Goal: Task Accomplishment & Management: Use online tool/utility

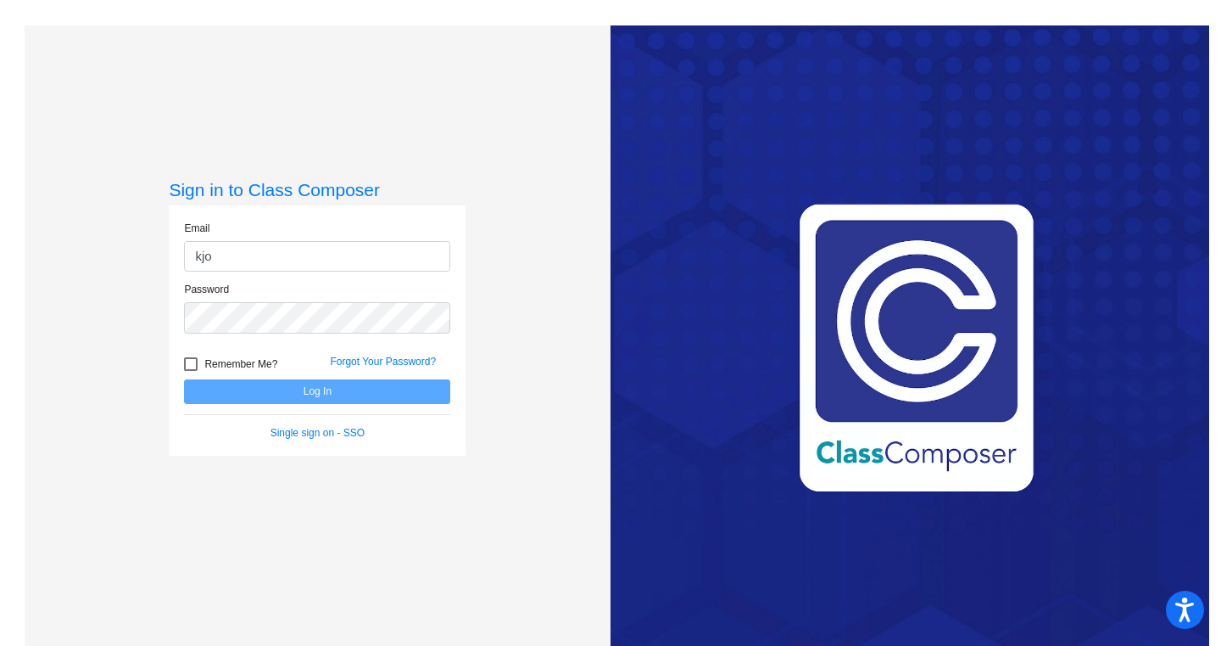
type input "[EMAIL_ADDRESS][DOMAIN_NAME]"
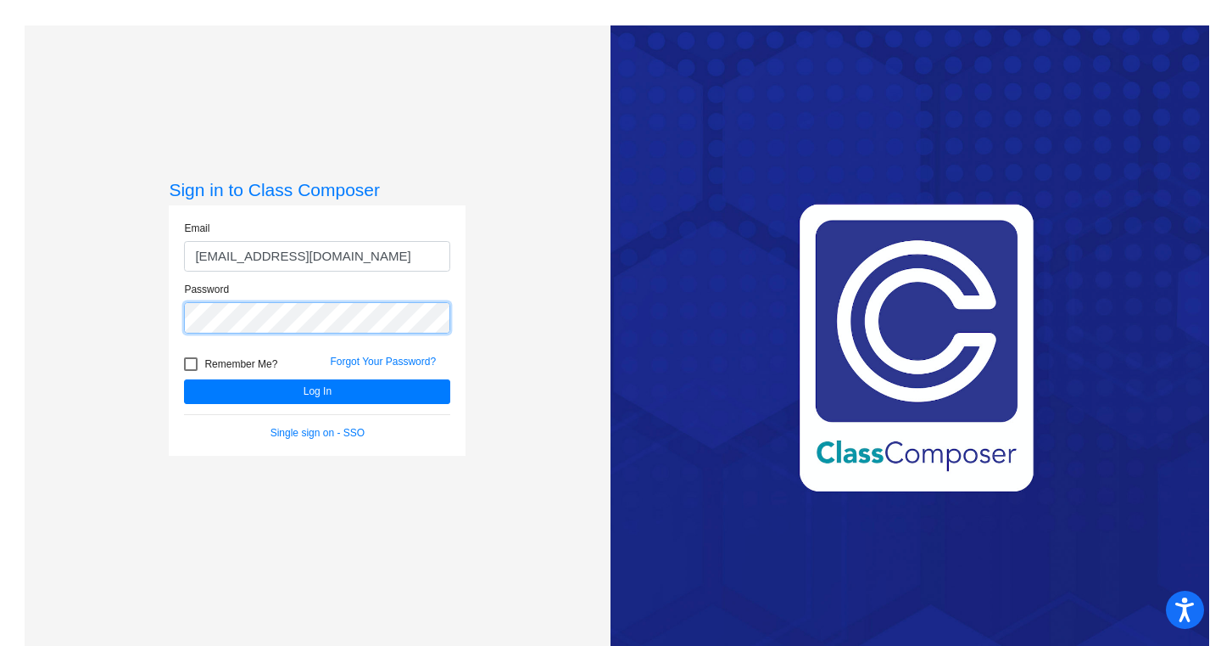
click at [184, 379] on button "Log In" at bounding box center [317, 391] width 266 height 25
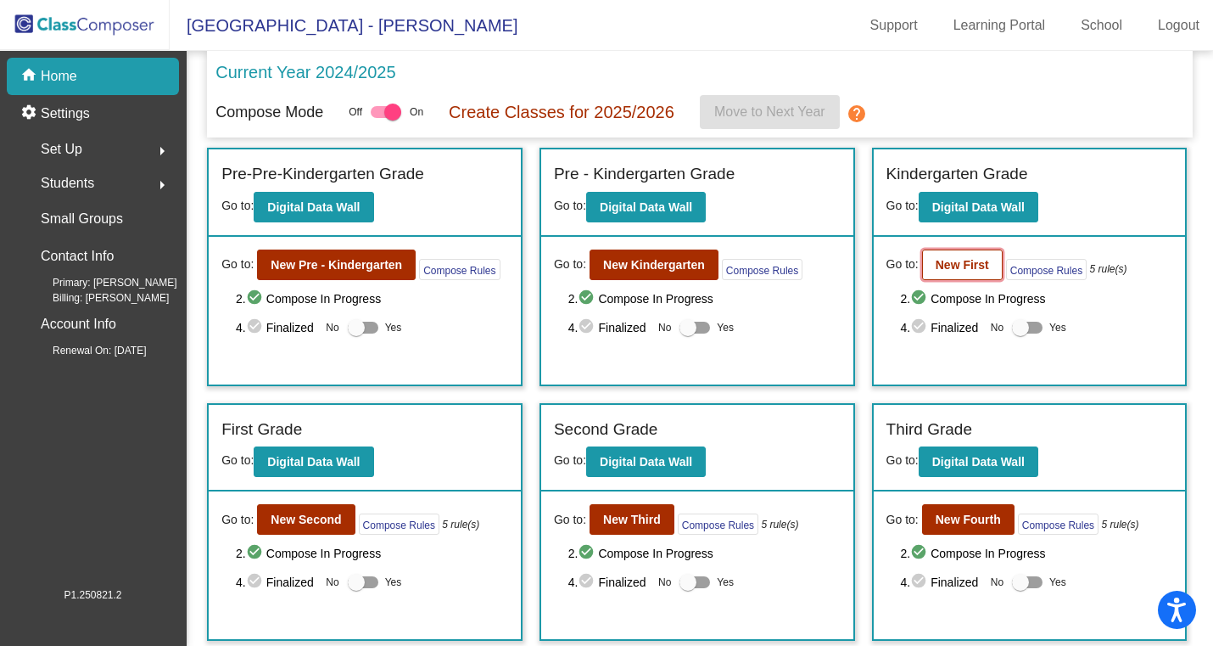
click at [953, 263] on b "New First" at bounding box center [962, 265] width 53 height 14
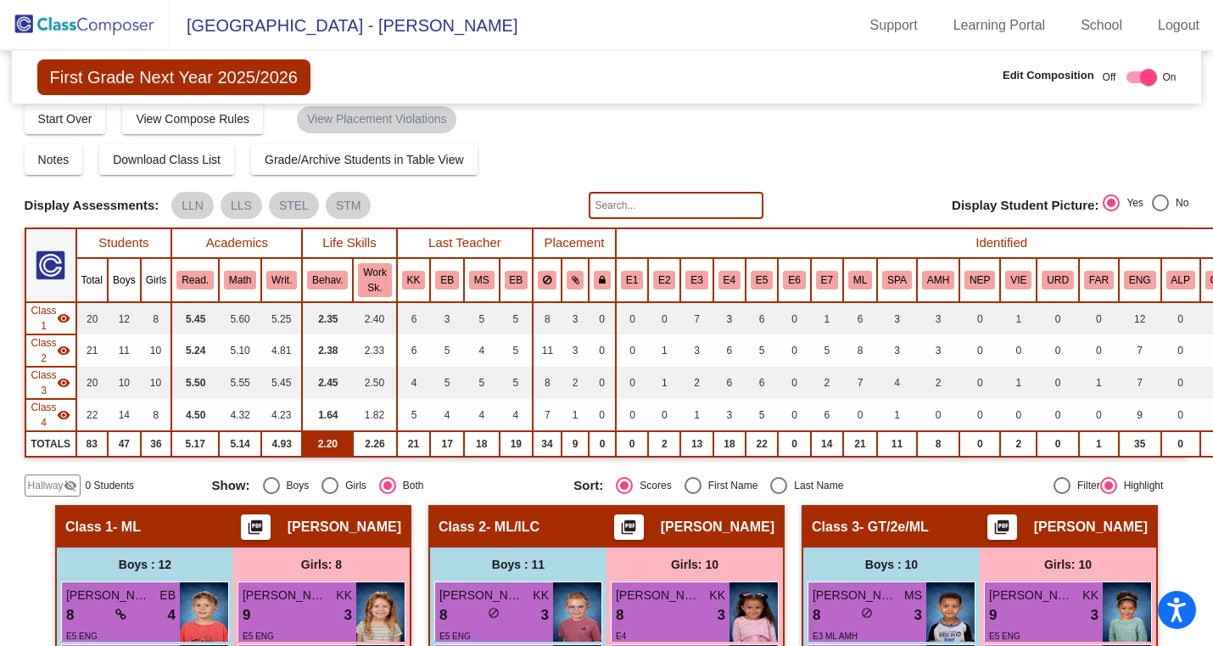
scroll to position [12, 4]
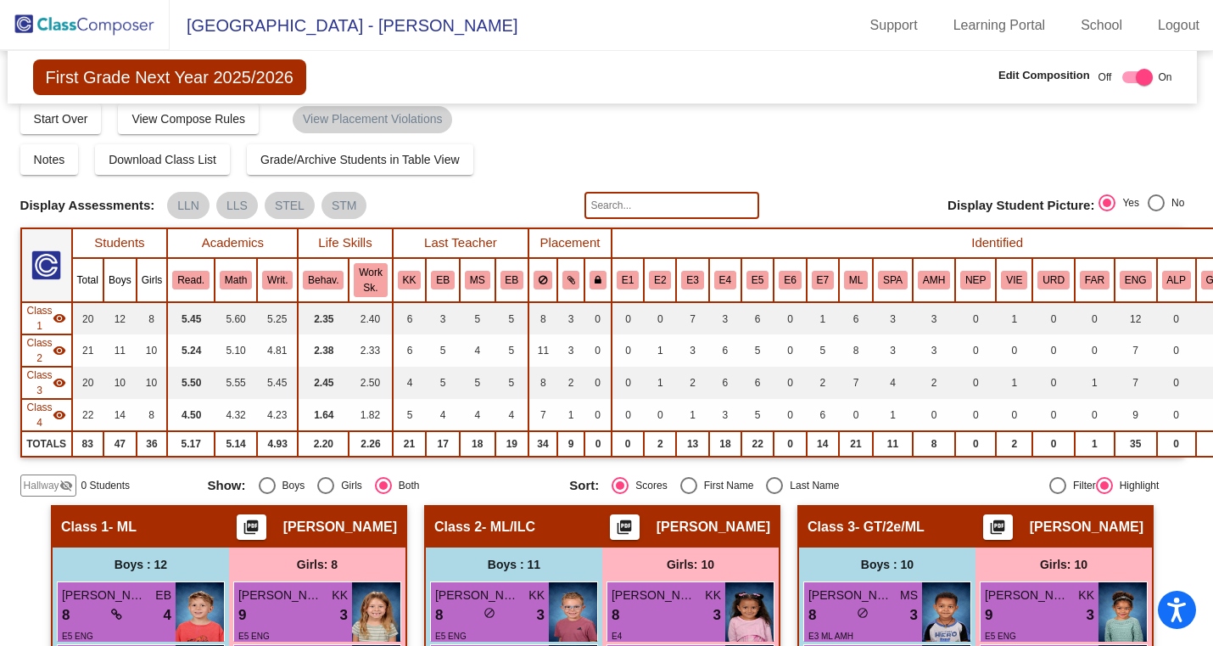
click at [54, 20] on img at bounding box center [85, 25] width 170 height 50
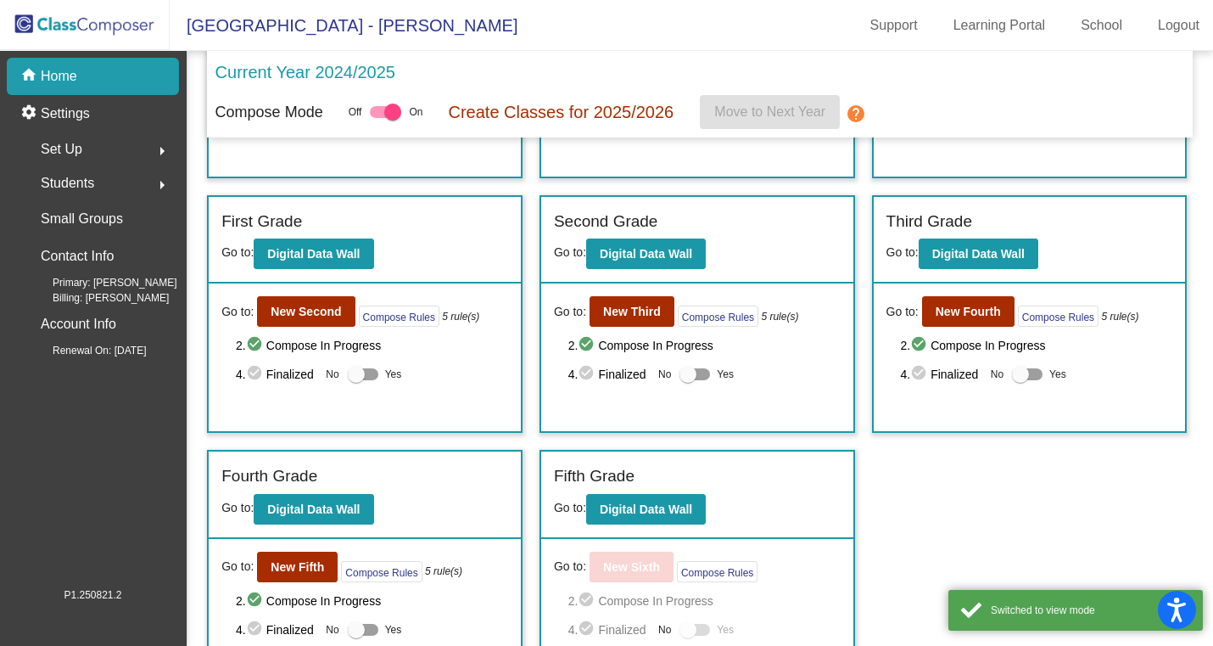
scroll to position [209, 0]
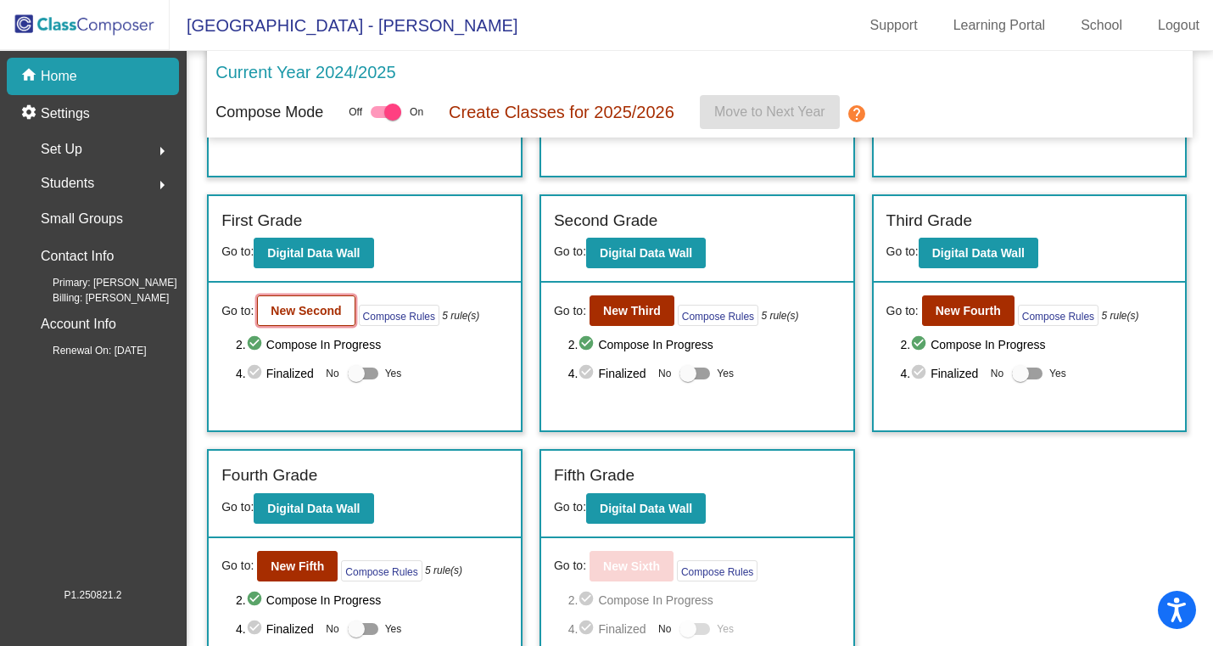
click at [303, 307] on b "New Second" at bounding box center [306, 311] width 70 height 14
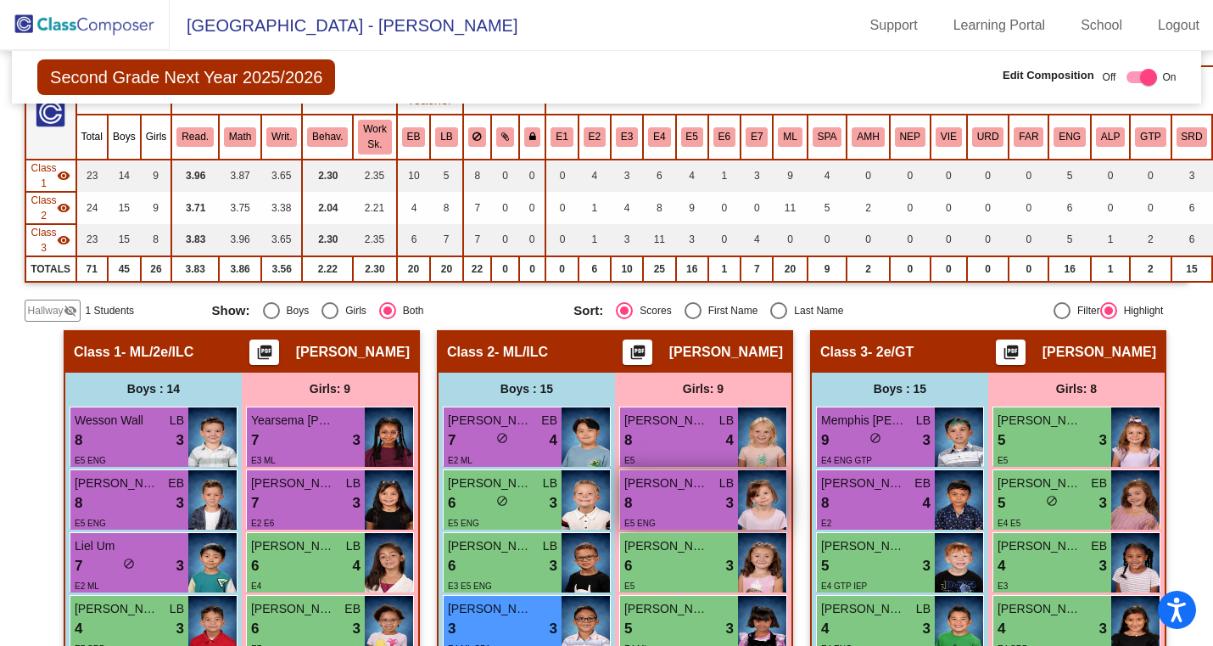
scroll to position [175, 0]
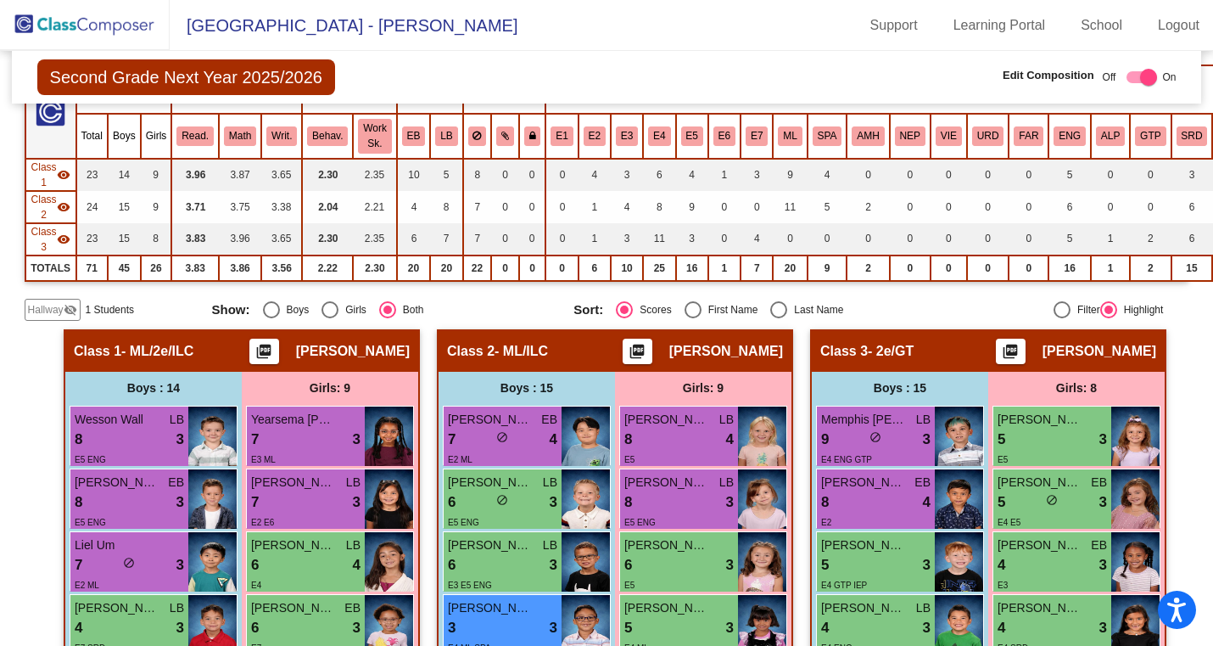
click at [42, 305] on span "Hallway" at bounding box center [46, 309] width 36 height 15
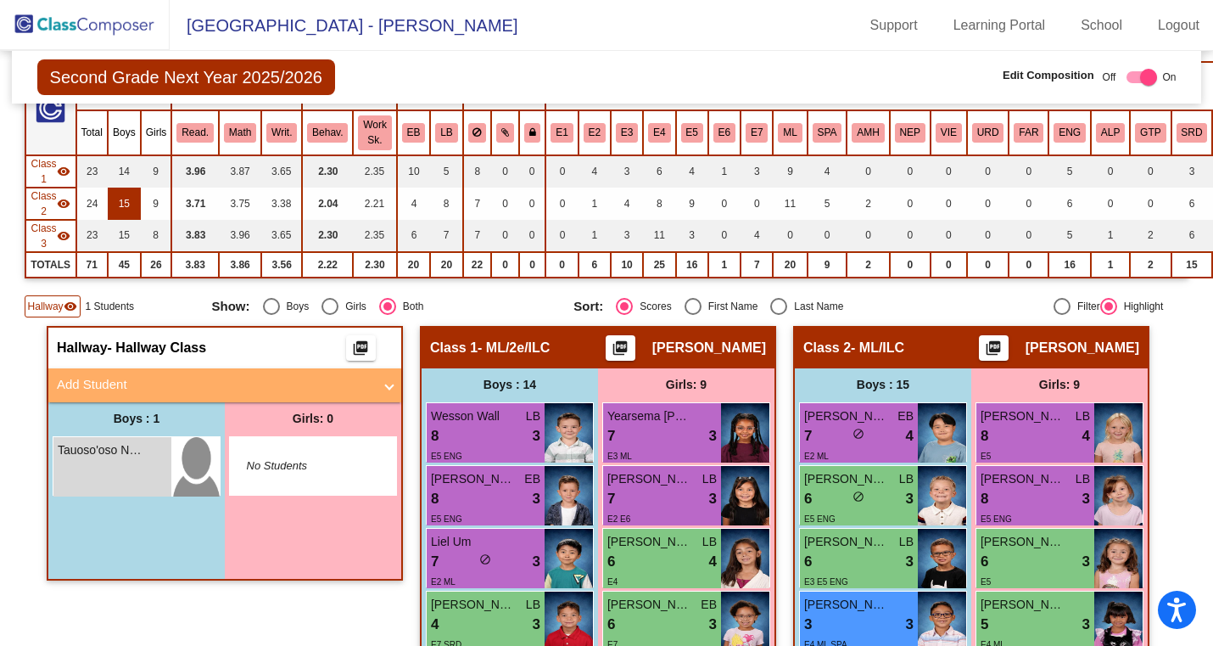
scroll to position [193, 0]
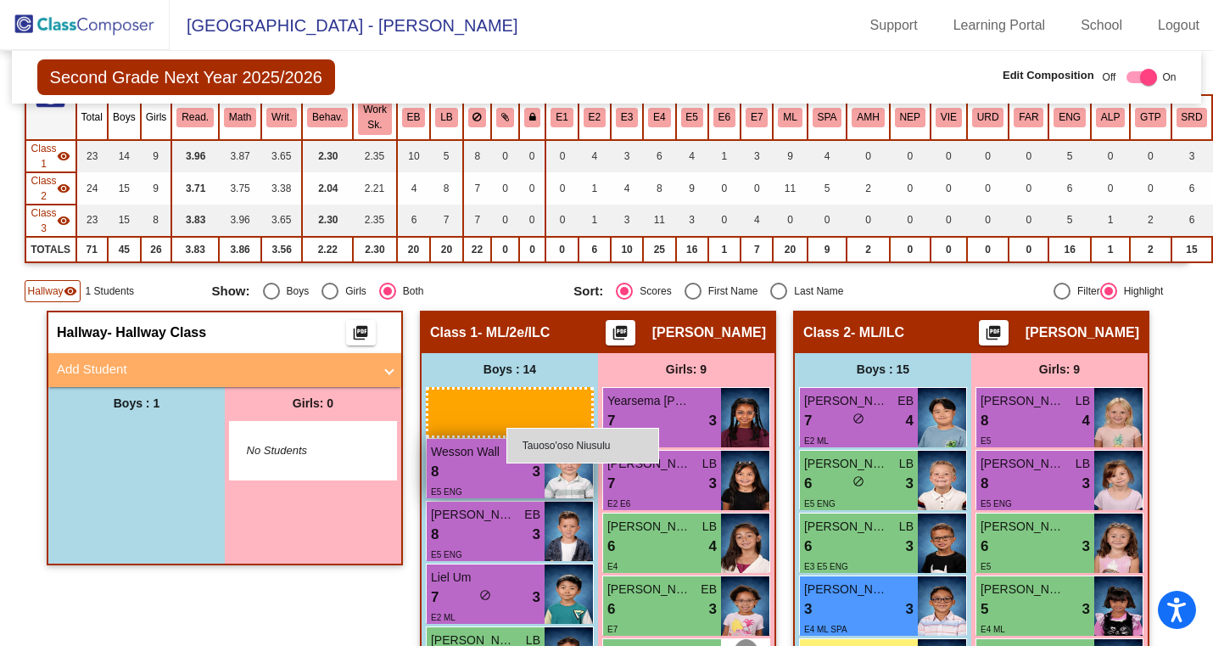
drag, startPoint x: 118, startPoint y: 441, endPoint x: 507, endPoint y: 425, distance: 389.7
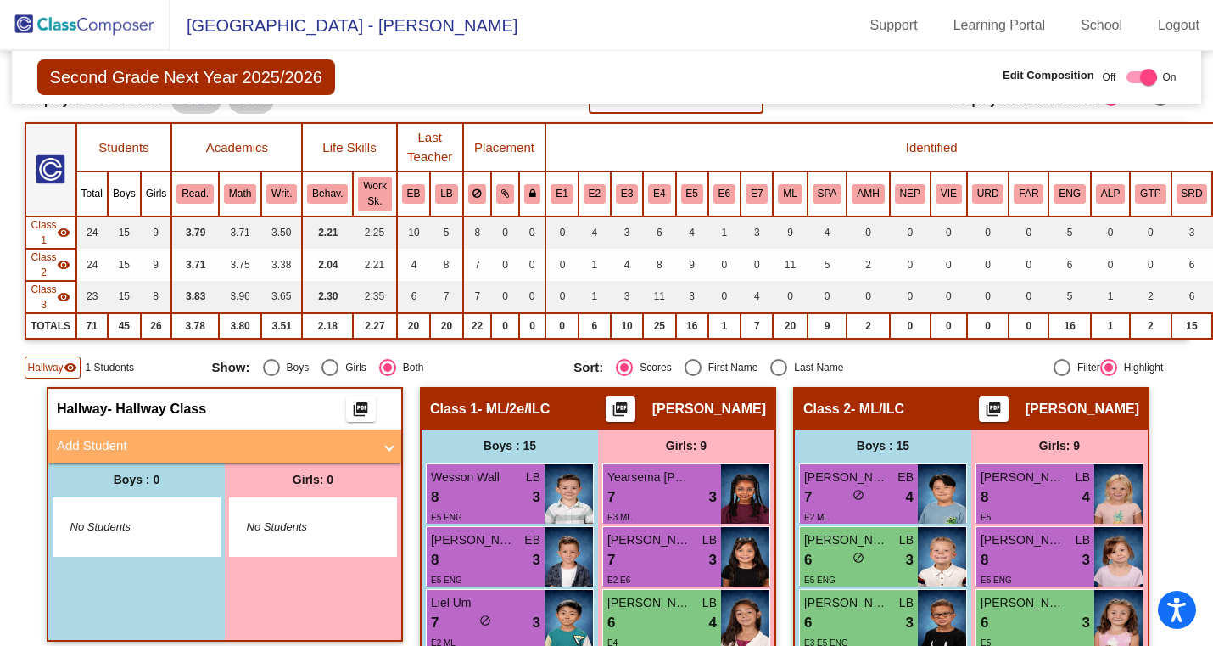
scroll to position [0, 0]
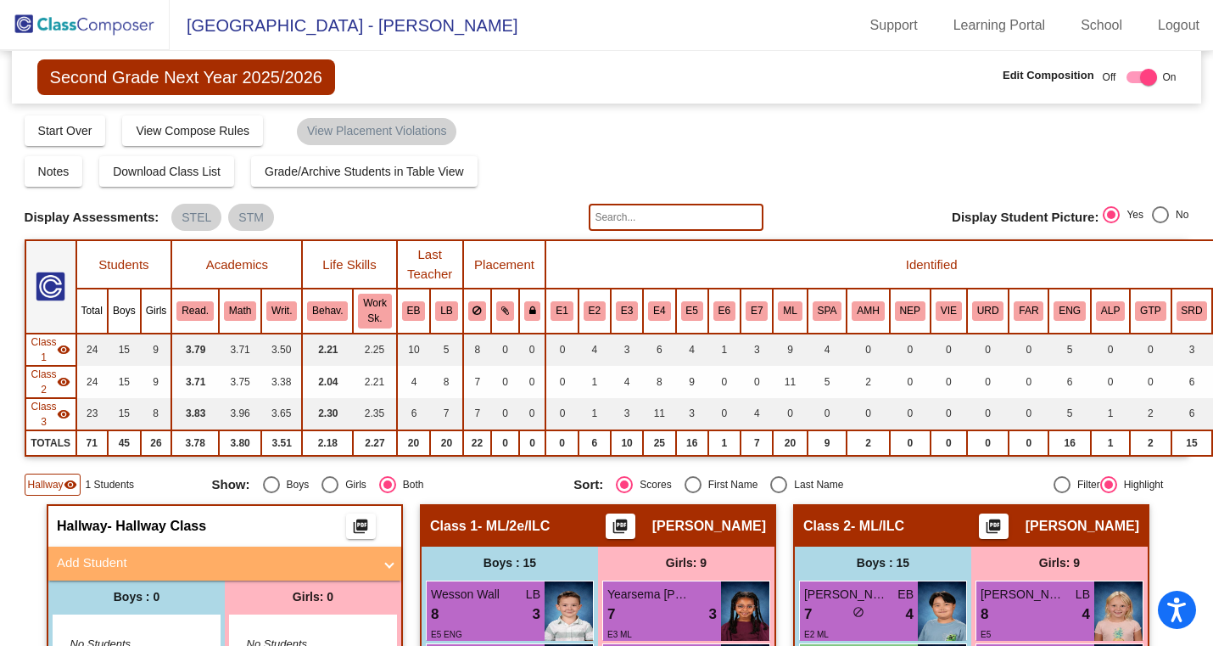
click at [76, 23] on img at bounding box center [85, 25] width 170 height 50
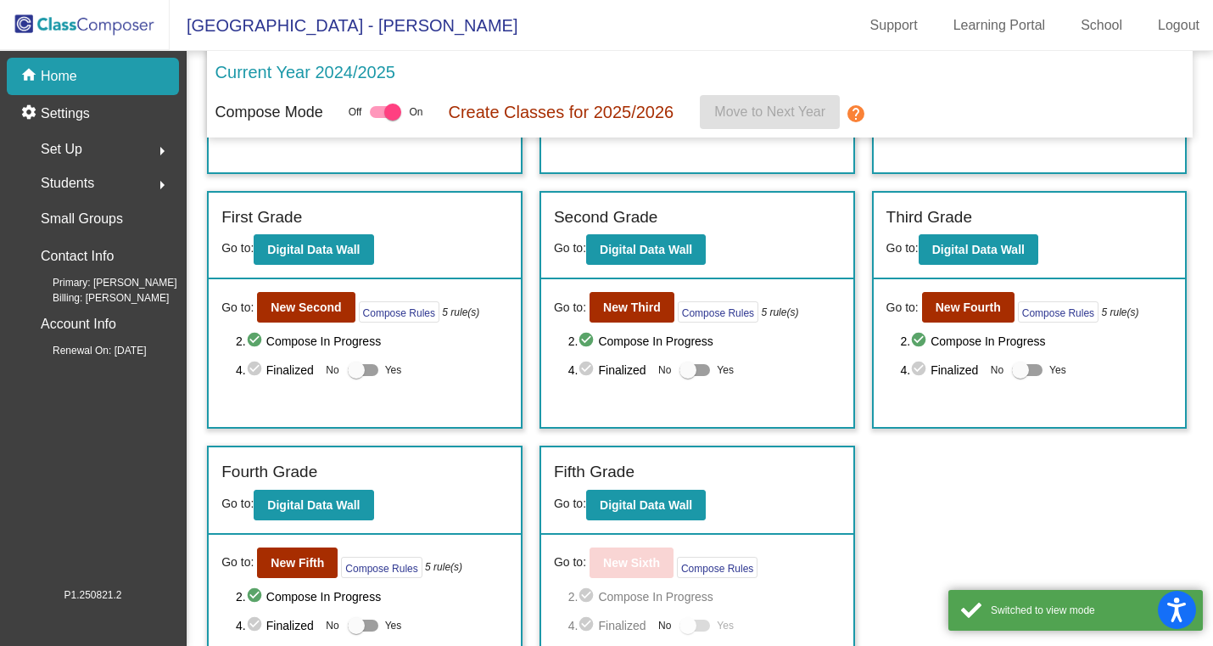
scroll to position [232, 0]
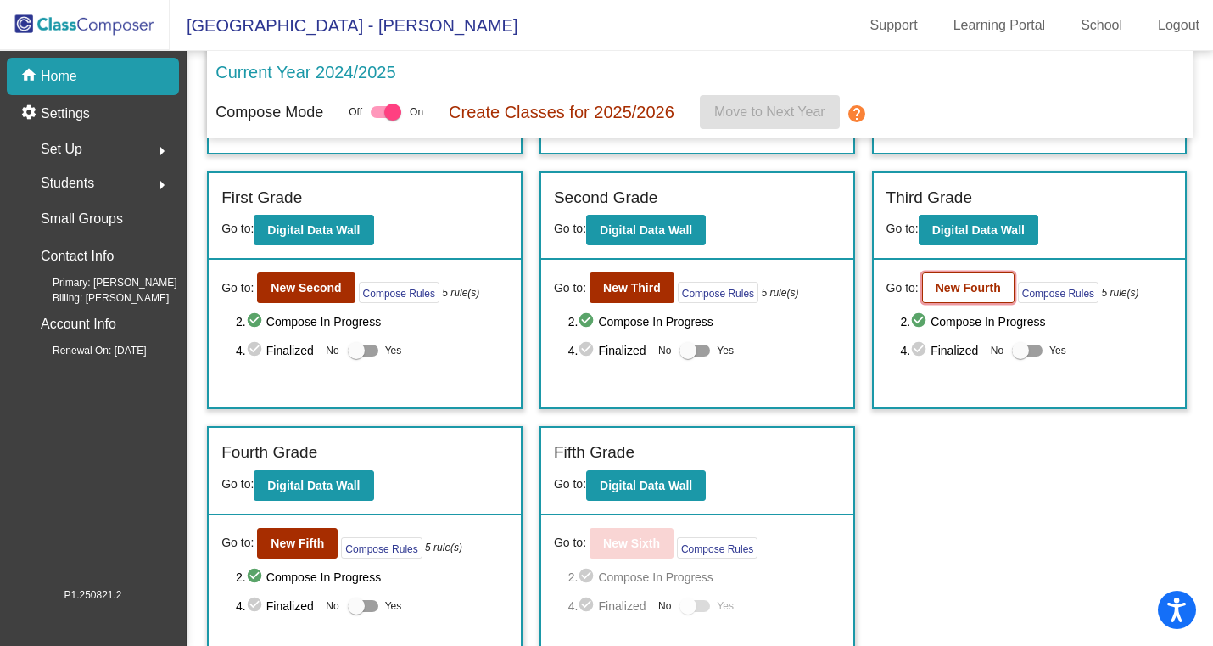
click at [992, 281] on b "New Fourth" at bounding box center [968, 288] width 65 height 14
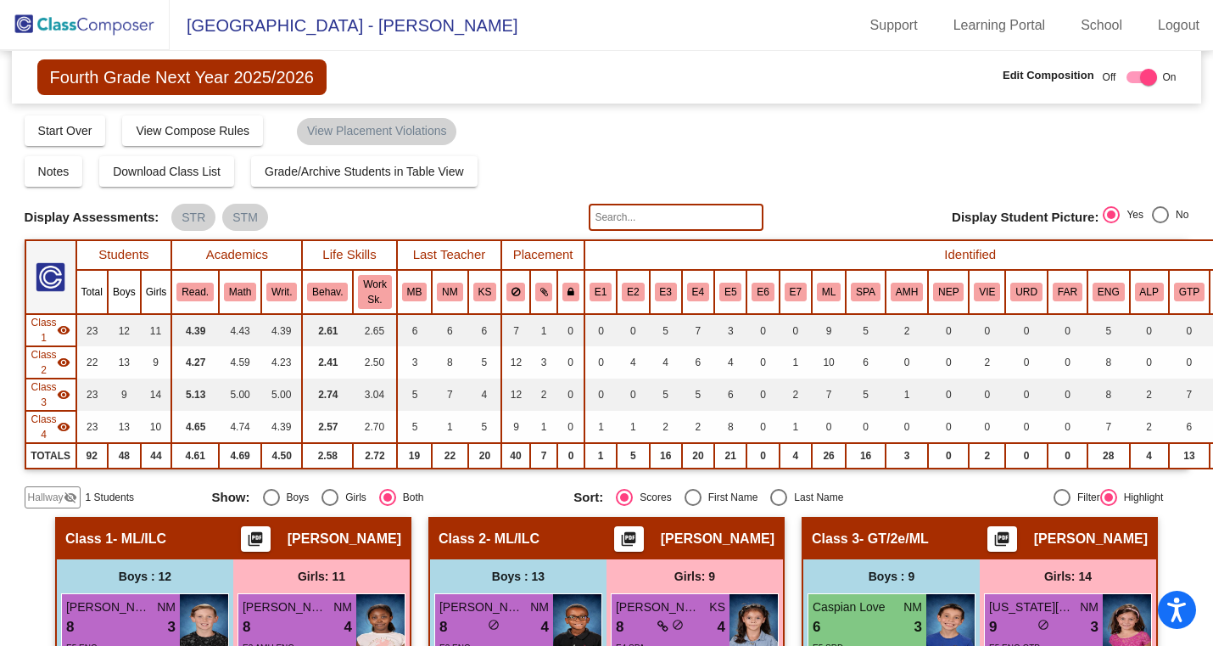
click at [42, 496] on span "Hallway" at bounding box center [46, 496] width 36 height 15
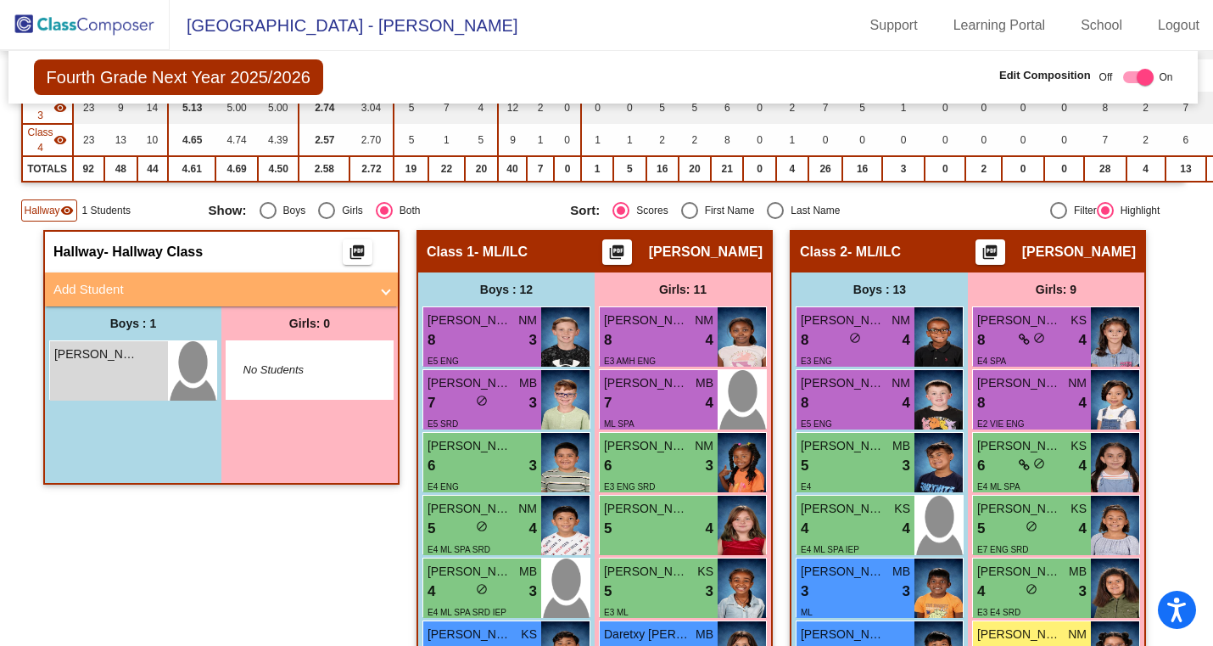
scroll to position [288, 3]
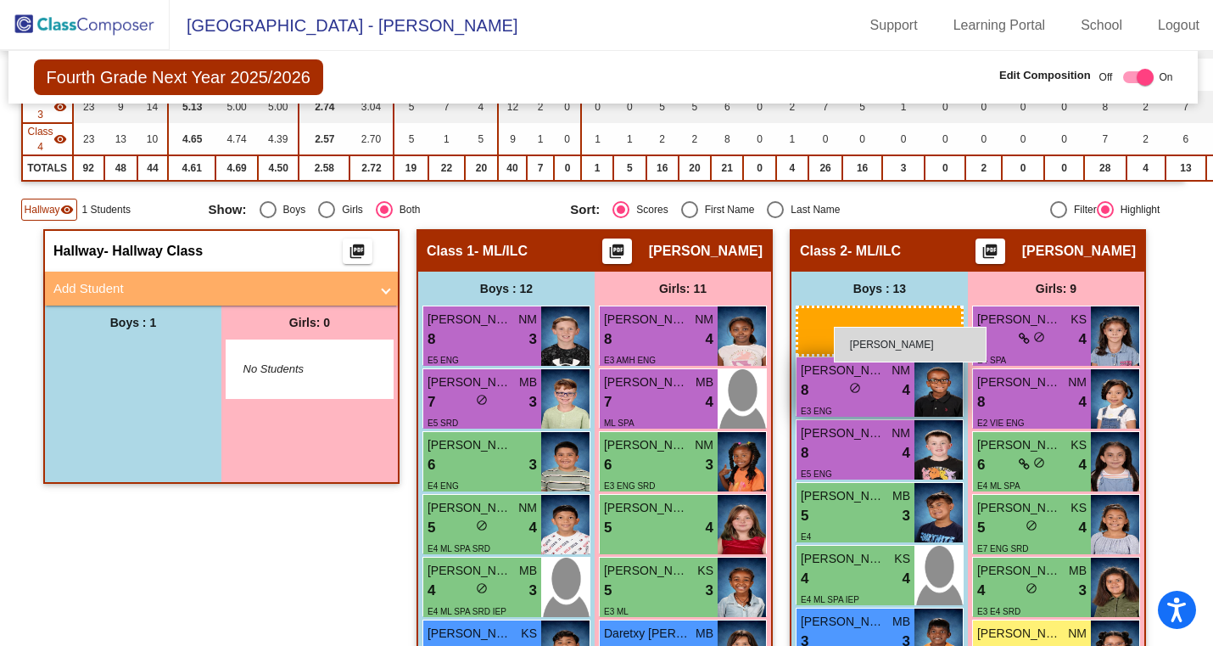
drag, startPoint x: 87, startPoint y: 377, endPoint x: 832, endPoint y: 327, distance: 746.5
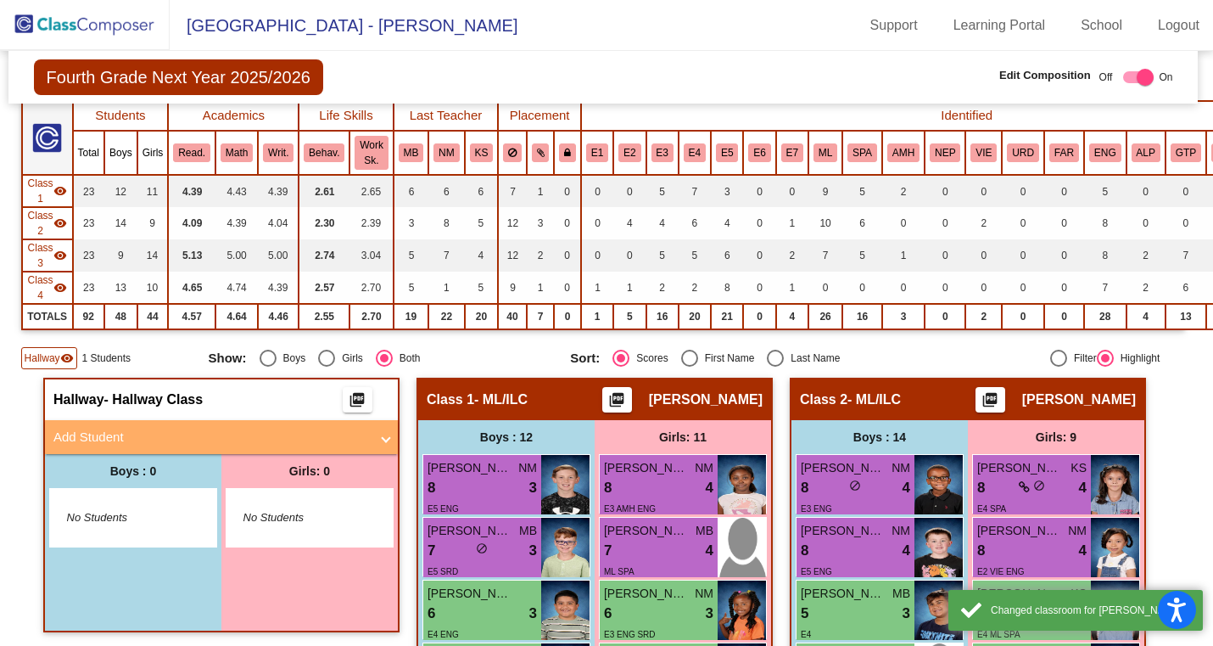
scroll to position [0, 3]
